Goal: Information Seeking & Learning: Learn about a topic

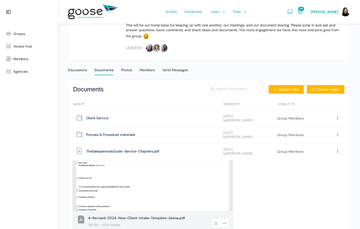
scroll to position [98, 0]
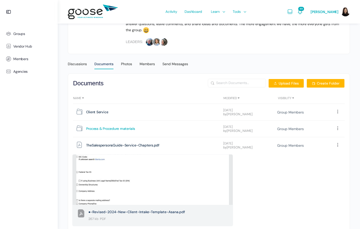
click at [125, 129] on span "Process & Procedure materials" at bounding box center [110, 128] width 49 height 7
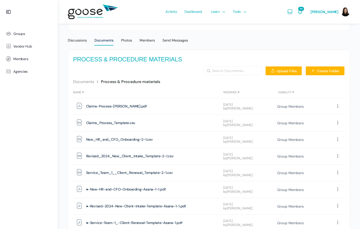
scroll to position [142, 0]
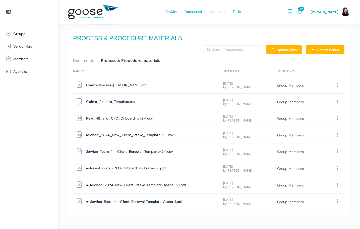
click at [87, 61] on link "Documents" at bounding box center [83, 60] width 21 height 5
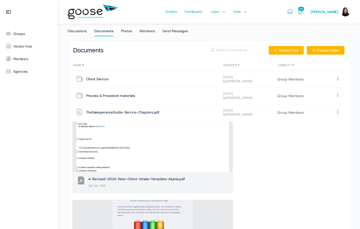
scroll to position [22, 0]
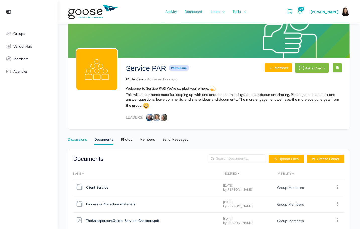
click at [83, 139] on div "Discussions" at bounding box center [77, 141] width 19 height 8
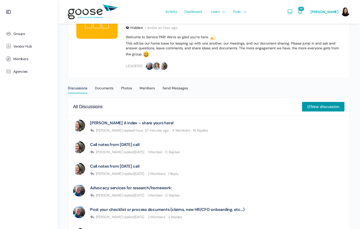
scroll to position [75, 0]
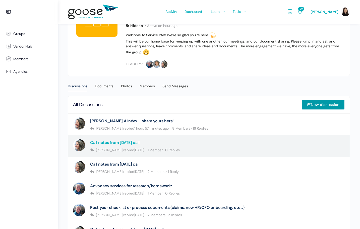
click at [117, 143] on link "Call notes from [DATE] call" at bounding box center [115, 142] width 50 height 5
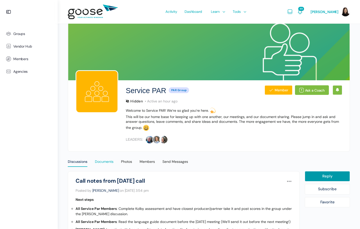
click at [96, 163] on div "Documents" at bounding box center [104, 163] width 19 height 8
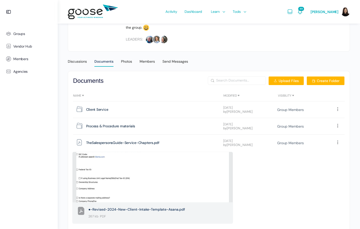
scroll to position [101, 0]
click at [102, 110] on e-page-transition at bounding box center [180, 114] width 360 height 229
click at [101, 108] on span "Client Service" at bounding box center [97, 109] width 22 height 7
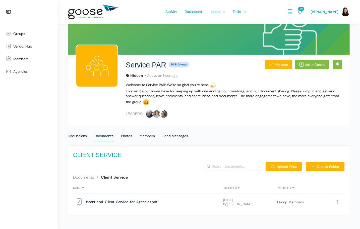
scroll to position [26, 0]
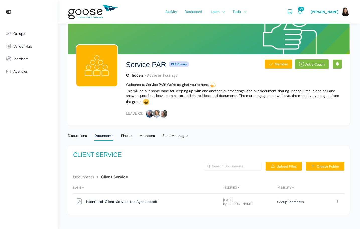
click at [83, 176] on link "Documents" at bounding box center [83, 176] width 21 height 5
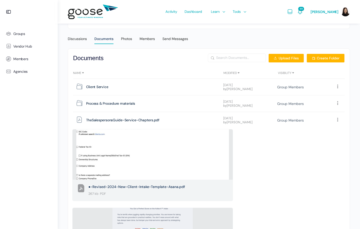
scroll to position [22, 0]
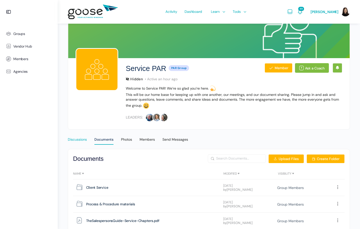
click at [86, 141] on div "Discussions" at bounding box center [77, 141] width 19 height 8
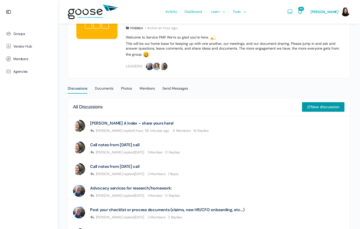
scroll to position [75, 0]
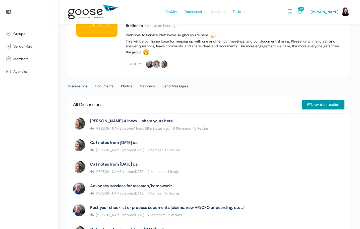
drag, startPoint x: 229, startPoint y: 56, endPoint x: 230, endPoint y: 34, distance: 21.9
click at [229, 56] on p "This will be our home base for keeping up with one another, our meetings, and o…" at bounding box center [234, 47] width 217 height 17
